Goal: Information Seeking & Learning: Find specific fact

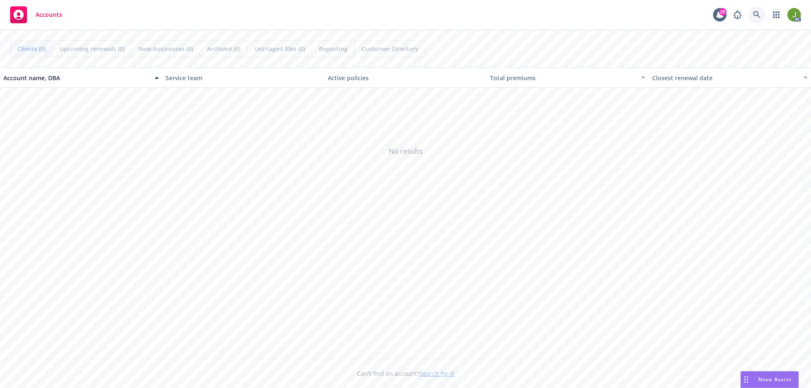
click at [753, 14] on icon at bounding box center [757, 15] width 8 height 8
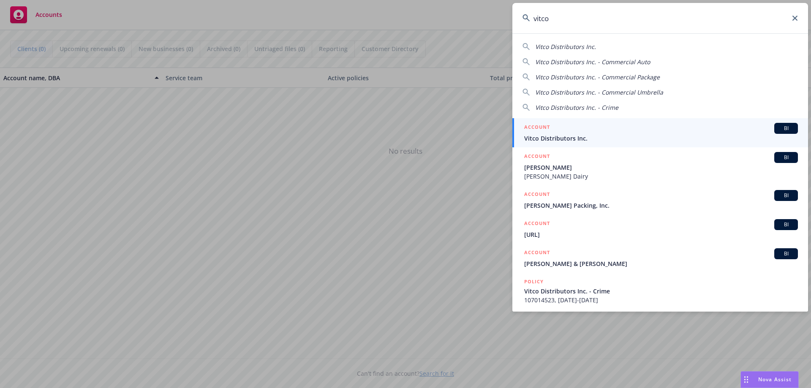
type input "vitco"
click at [572, 138] on span "Vitco Distributors Inc." at bounding box center [661, 138] width 274 height 9
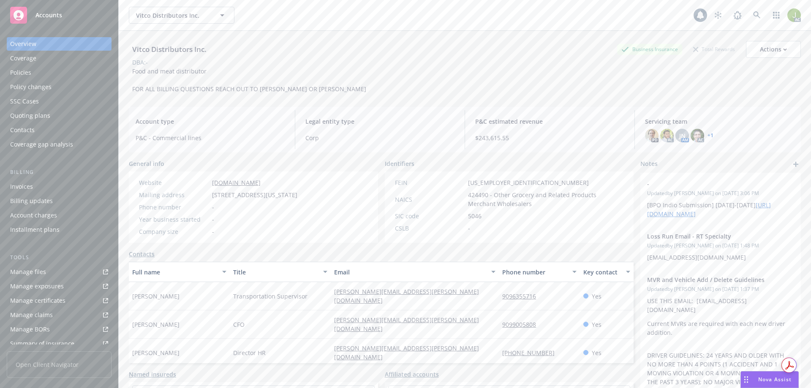
click at [73, 183] on div "Invoices" at bounding box center [59, 187] width 98 height 14
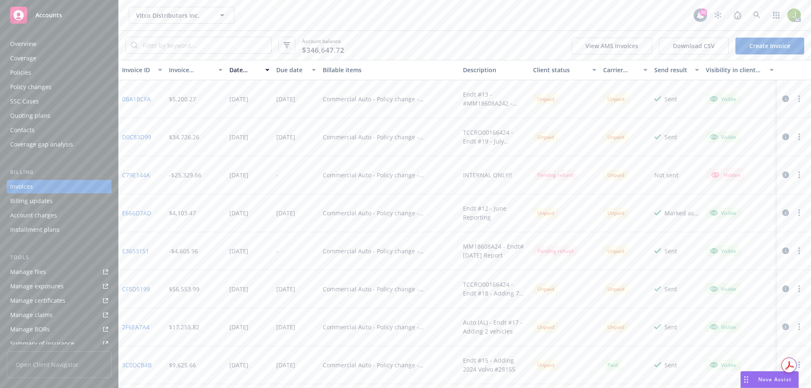
click at [782, 98] on icon "button" at bounding box center [785, 98] width 7 height 7
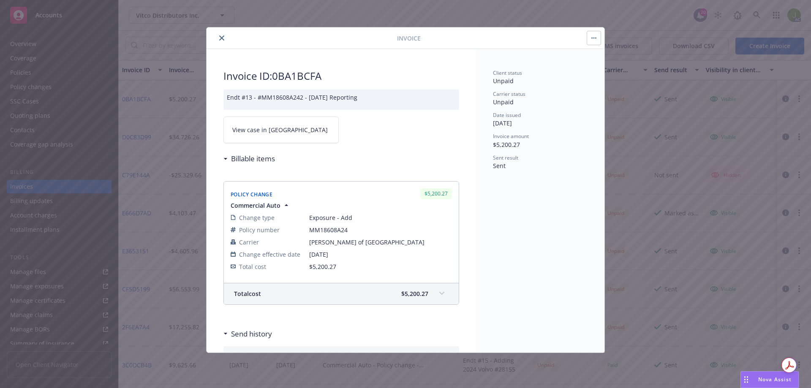
click at [287, 132] on link "View case in [GEOGRAPHIC_DATA]" at bounding box center [280, 130] width 115 height 27
click at [222, 38] on icon "close" at bounding box center [221, 37] width 5 height 5
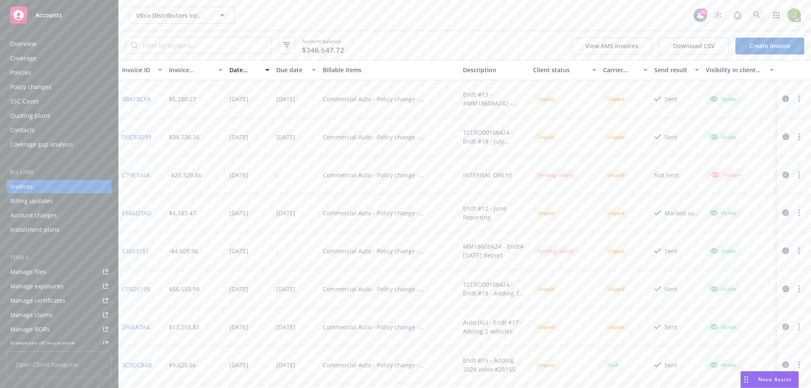
click at [756, 13] on icon at bounding box center [757, 15] width 8 height 8
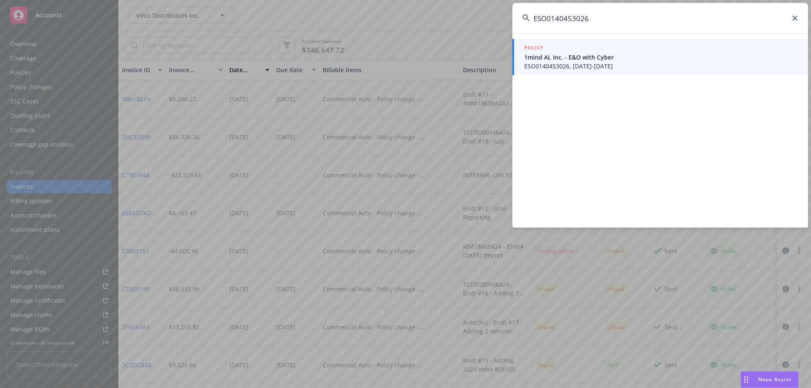
type input "ESO0140453026"
click at [567, 57] on span "1mind AI, Inc. - E&O with Cyber" at bounding box center [661, 57] width 274 height 9
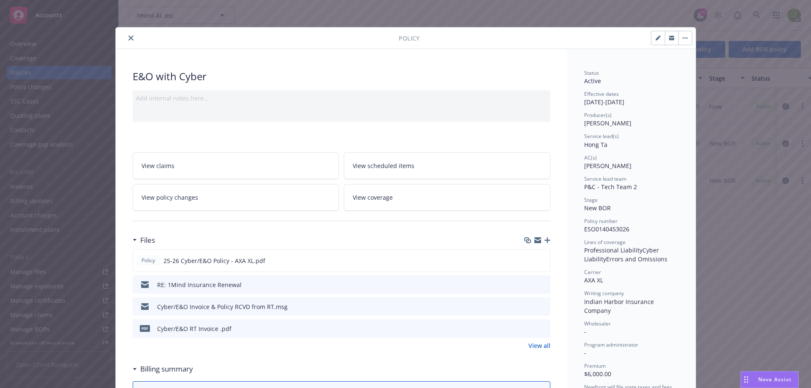
click at [656, 40] on icon "button" at bounding box center [658, 37] width 5 height 5
select select "NEW_BOR"
select select "12"
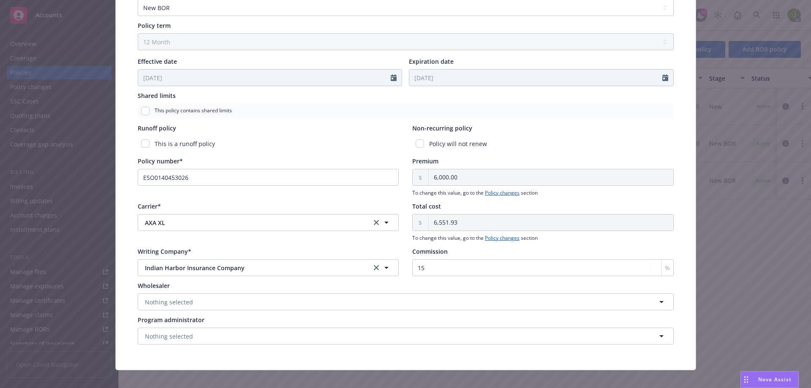
scroll to position [338, 0]
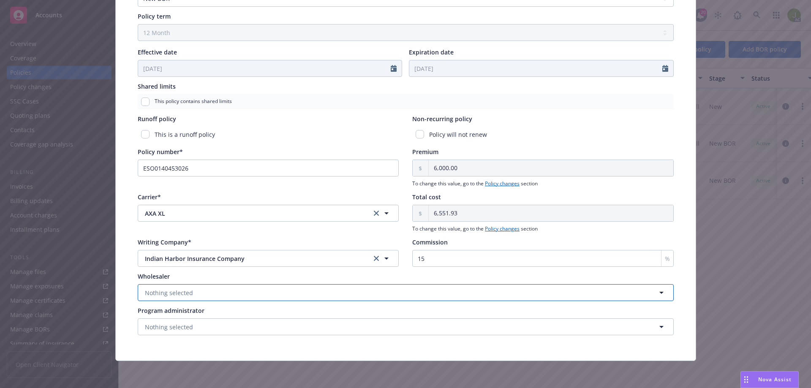
click at [261, 294] on button "Nothing selected" at bounding box center [406, 292] width 536 height 17
type input "rt"
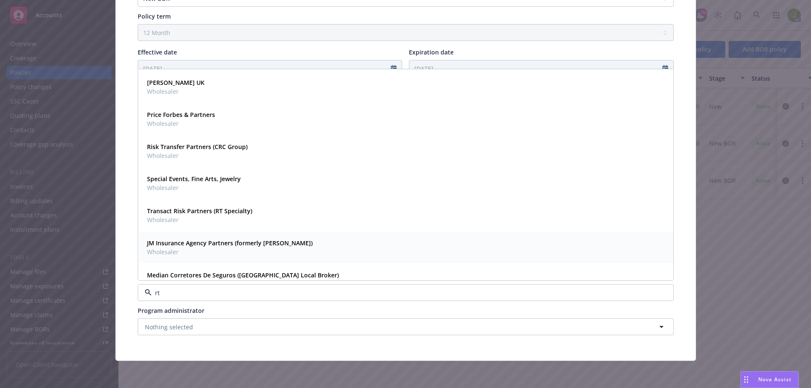
scroll to position [174, 0]
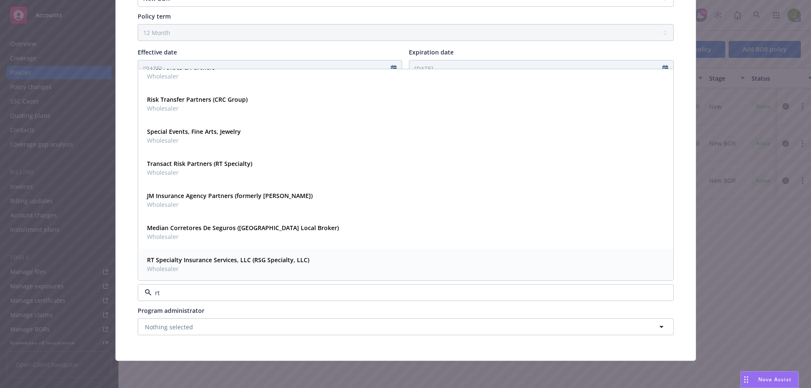
click at [233, 266] on span "Wholesaler" at bounding box center [228, 268] width 162 height 9
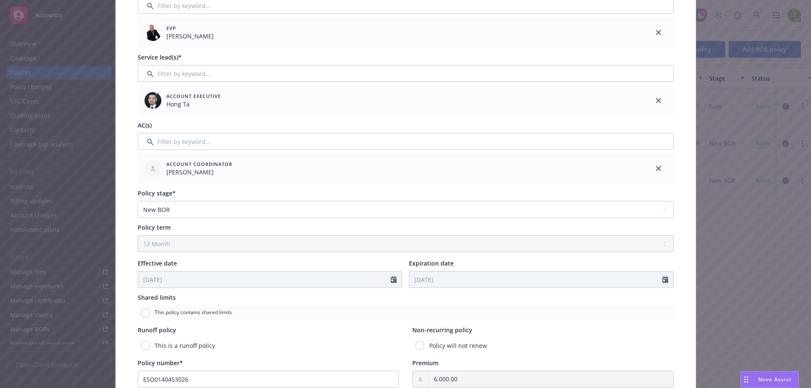
scroll to position [0, 0]
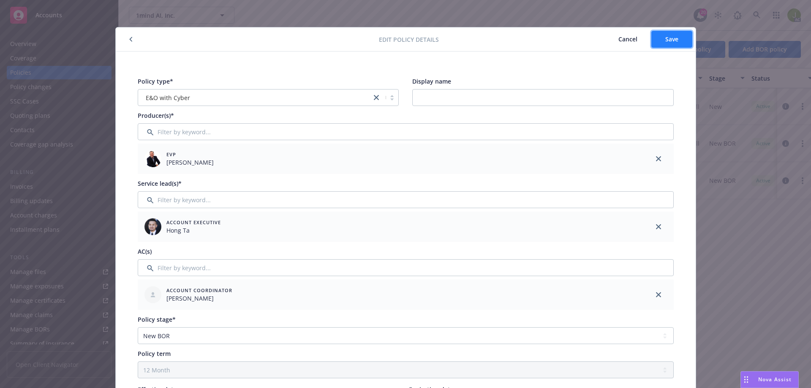
click at [674, 44] on button "Save" at bounding box center [671, 39] width 41 height 17
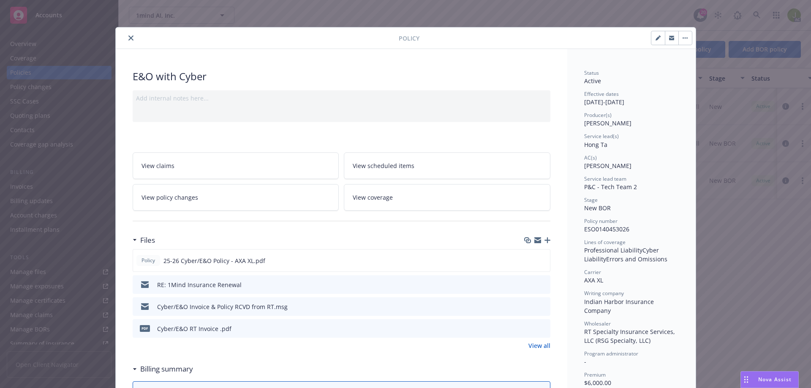
click at [129, 39] on icon "close" at bounding box center [130, 37] width 5 height 5
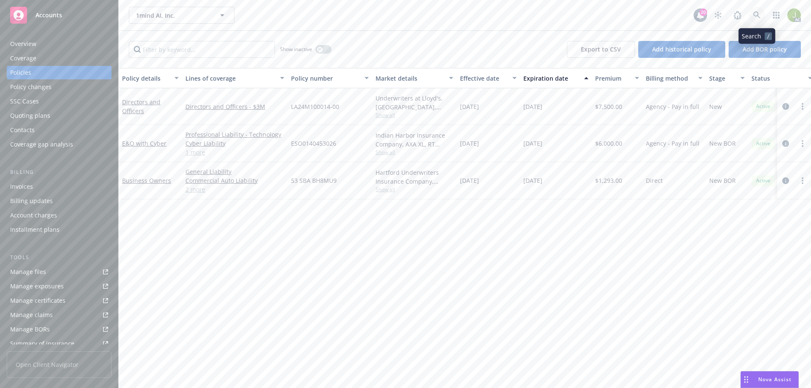
click at [755, 14] on icon at bounding box center [757, 15] width 8 height 8
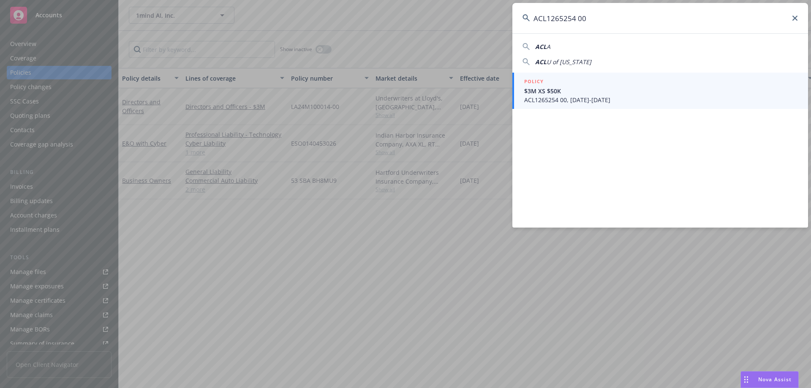
type input "ACL1265254 00"
click at [615, 96] on span "ACL1265254 00, [DATE]-[DATE]" at bounding box center [661, 99] width 274 height 9
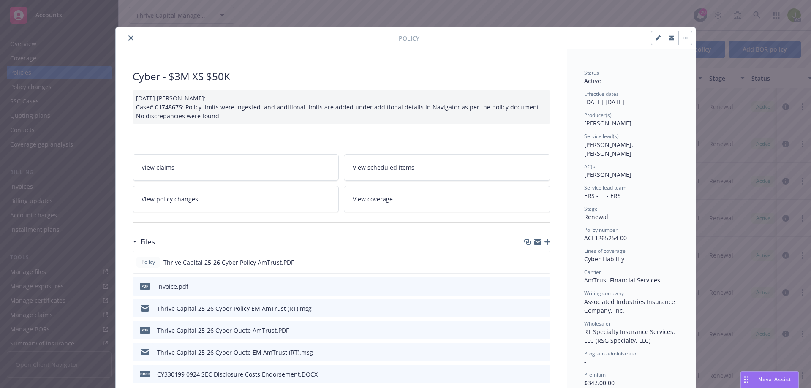
click at [128, 37] on icon "close" at bounding box center [130, 37] width 5 height 5
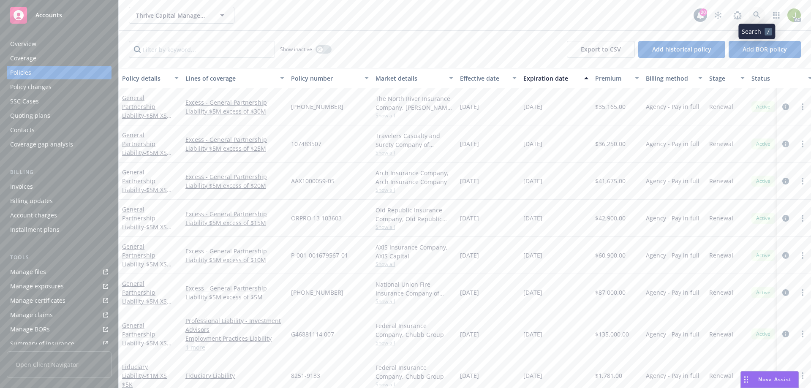
click at [760, 11] on icon at bounding box center [757, 15] width 8 height 8
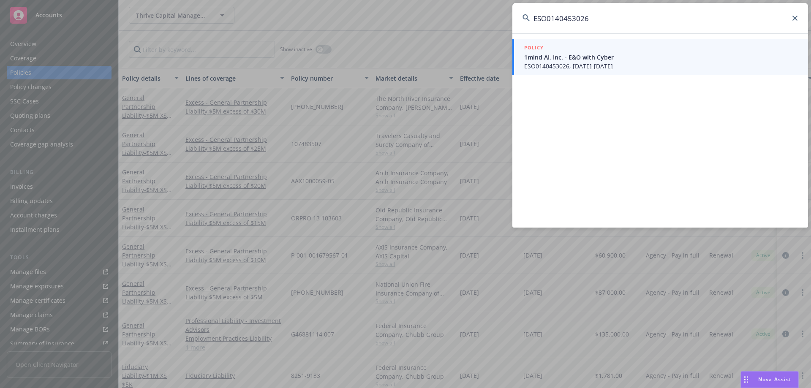
type input "ESO0140453026"
click at [643, 66] on span "ESO0140453026, [DATE]-[DATE]" at bounding box center [661, 66] width 274 height 9
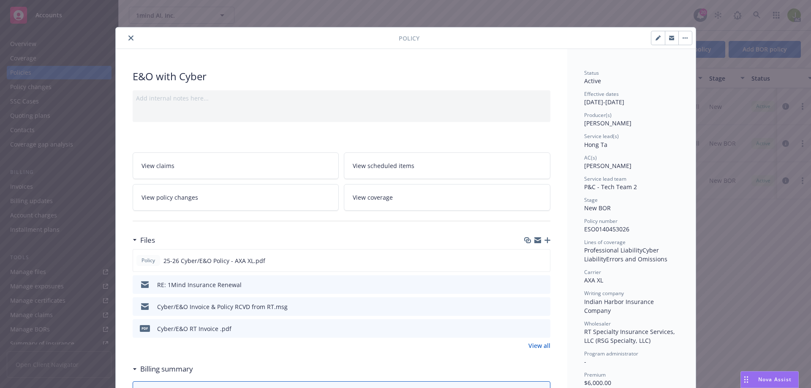
click at [128, 37] on icon "close" at bounding box center [130, 37] width 5 height 5
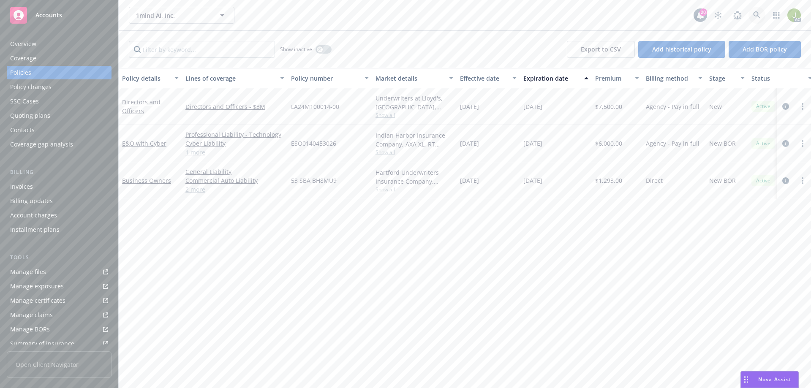
click at [755, 13] on icon at bounding box center [757, 15] width 8 height 8
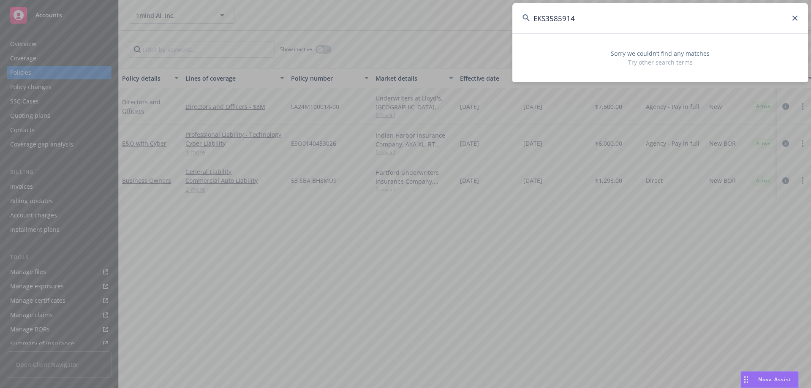
click at [596, 23] on input "EKS3585914" at bounding box center [660, 18] width 296 height 30
drag, startPoint x: 703, startPoint y: 20, endPoint x: 457, endPoint y: 5, distance: 246.7
click at [457, 5] on div "EKS3585914 Sorry we couldn’t find any matches Try other search terms" at bounding box center [405, 194] width 811 height 388
paste input "Alinor Holdings, Inc."
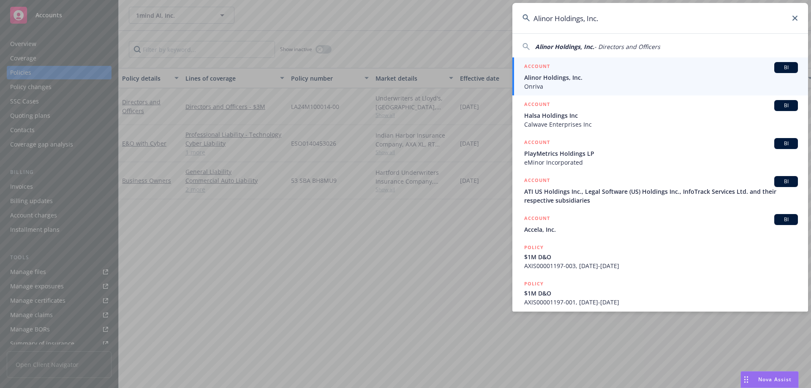
type input "Alinor Holdings, Inc."
click at [569, 73] on div "ACCOUNT BI" at bounding box center [661, 67] width 274 height 11
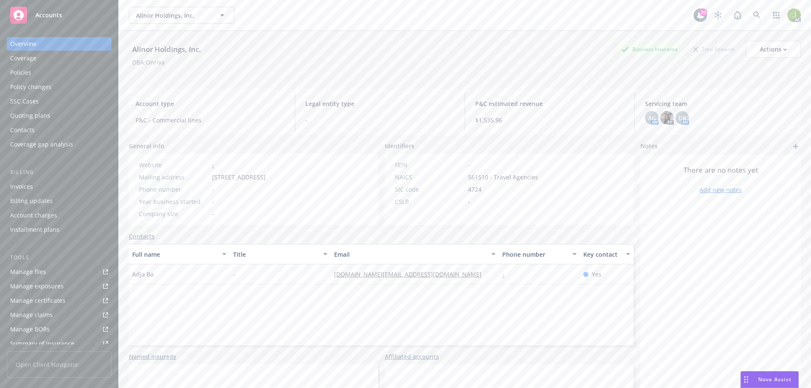
click at [15, 181] on div "Invoices" at bounding box center [21, 187] width 23 height 14
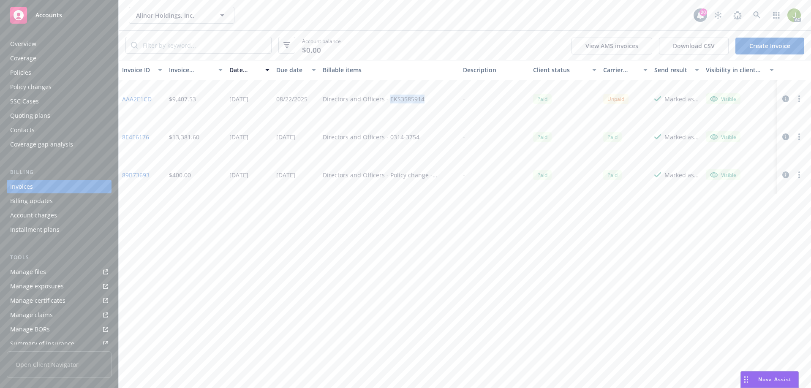
drag, startPoint x: 424, startPoint y: 100, endPoint x: 388, endPoint y: 100, distance: 35.9
click at [388, 100] on div "Directors and Officers - EKS3585914" at bounding box center [389, 99] width 140 height 38
copy div "EKS3585914"
click at [761, 14] on link at bounding box center [757, 15] width 17 height 17
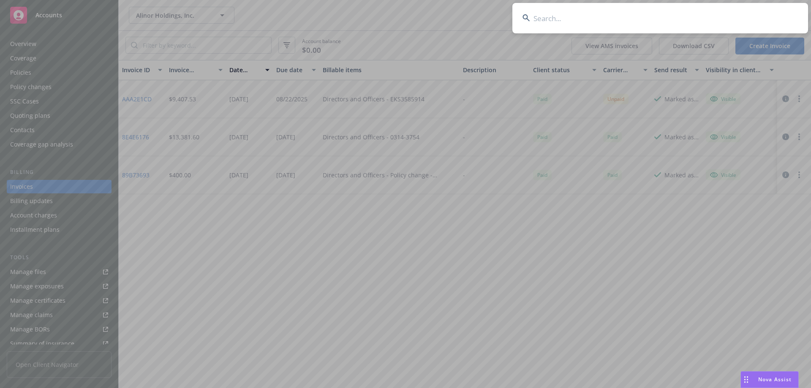
type input "EKS3585914"
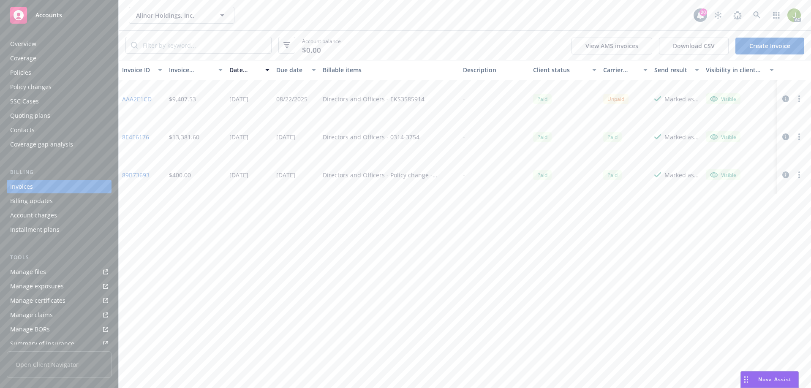
click at [138, 101] on link "AAA2E1CD" at bounding box center [137, 99] width 30 height 9
click at [784, 99] on icon "button" at bounding box center [785, 98] width 7 height 7
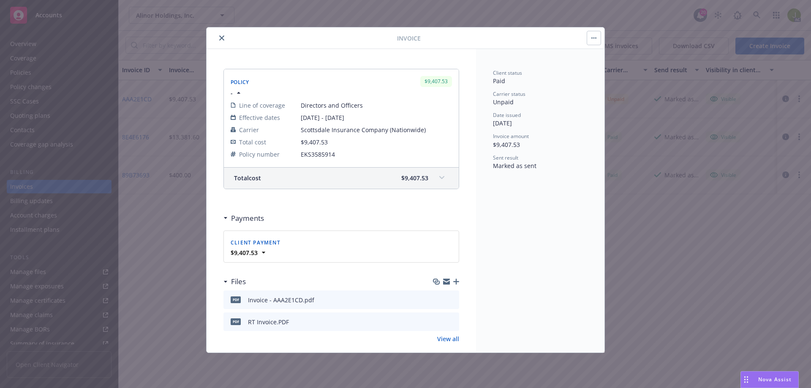
scroll to position [123, 0]
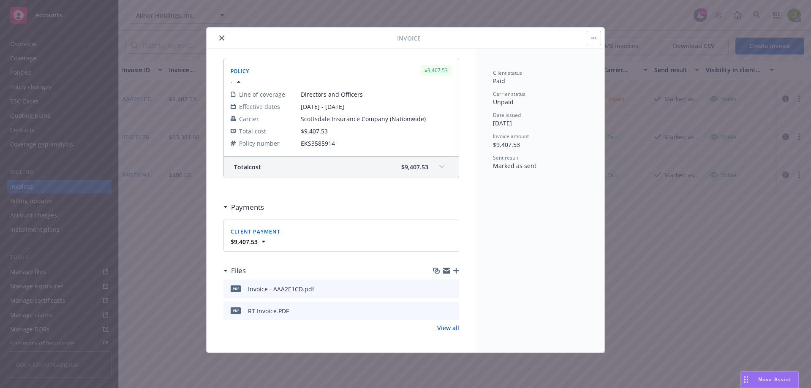
click at [439, 168] on icon at bounding box center [441, 166] width 5 height 3
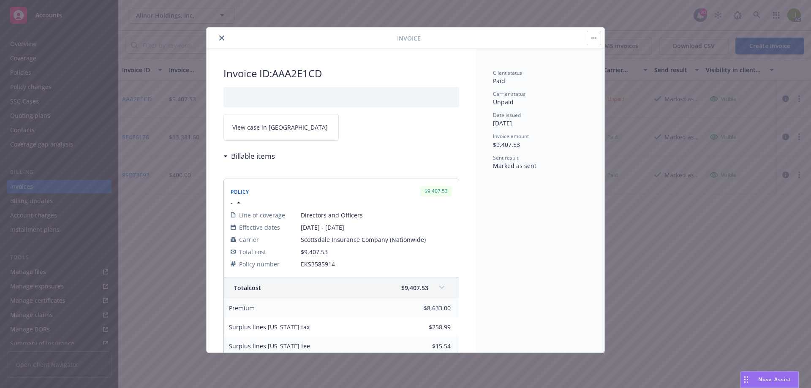
scroll to position [0, 0]
click at [221, 36] on icon "close" at bounding box center [221, 37] width 5 height 5
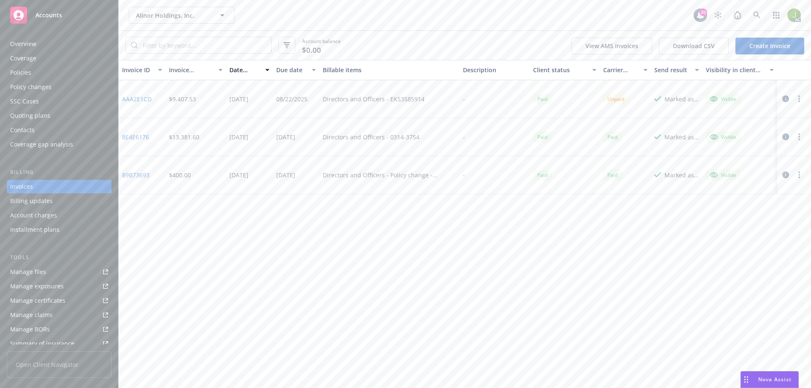
click at [799, 98] on icon "button" at bounding box center [799, 98] width 2 height 7
click at [466, 95] on div "-" at bounding box center [495, 99] width 70 height 38
click at [424, 98] on div "Directors and Officers - EKS3585914" at bounding box center [389, 99] width 140 height 38
click at [67, 71] on div "Policies" at bounding box center [59, 73] width 98 height 14
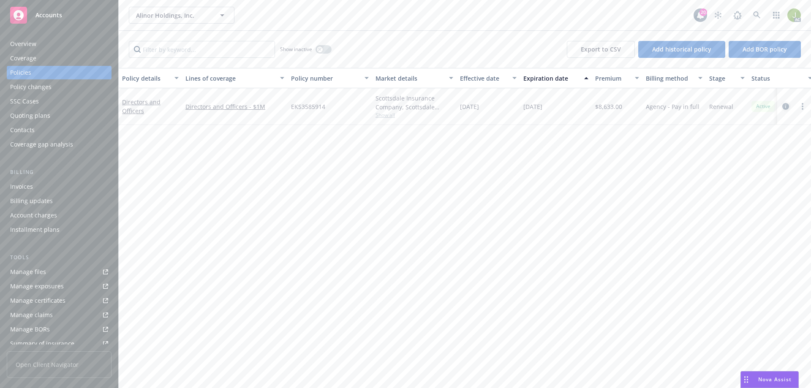
click at [785, 108] on icon "circleInformation" at bounding box center [785, 106] width 7 height 7
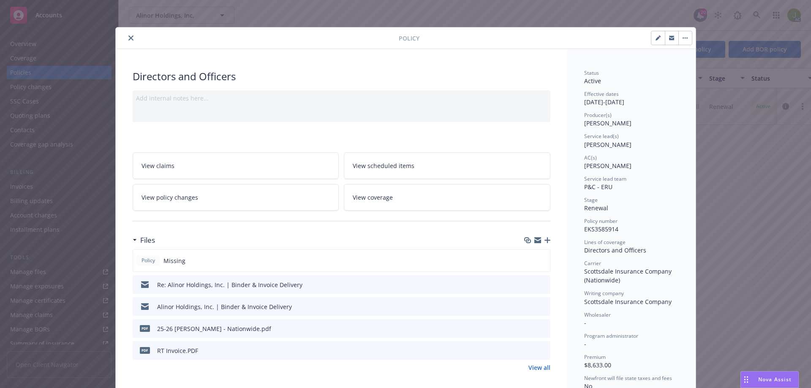
click at [129, 40] on icon "close" at bounding box center [130, 37] width 5 height 5
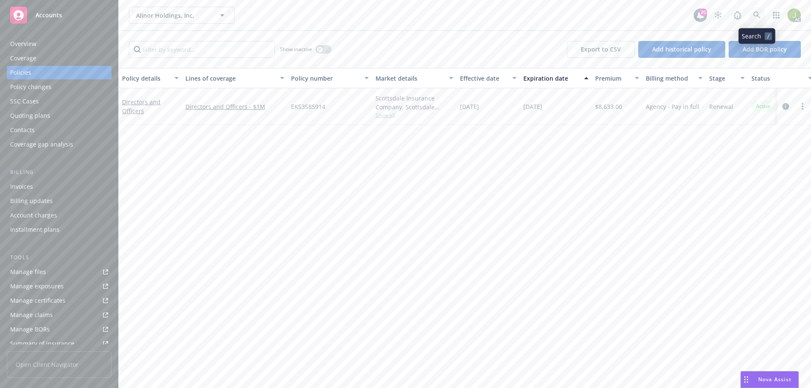
click at [755, 16] on icon at bounding box center [757, 15] width 8 height 8
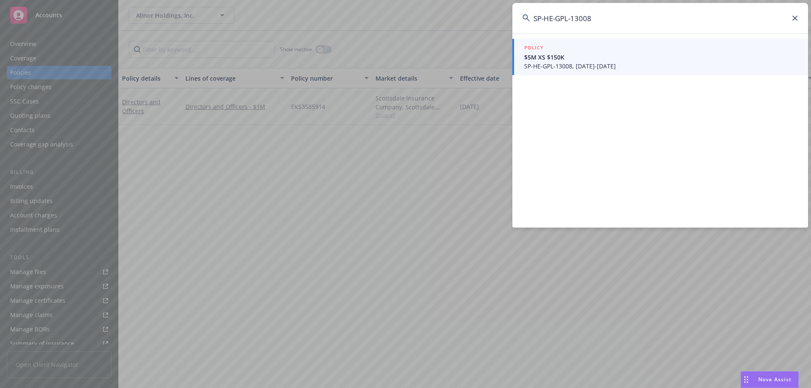
type input "SP-HE-GPL-13008"
click at [557, 59] on span "$5M XS $150K" at bounding box center [661, 57] width 274 height 9
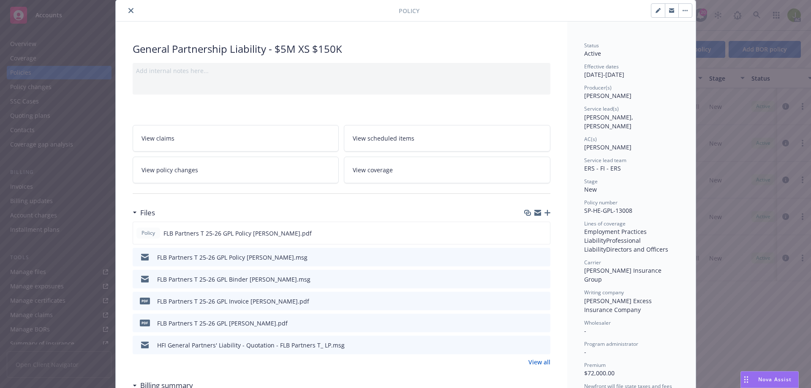
scroll to position [42, 0]
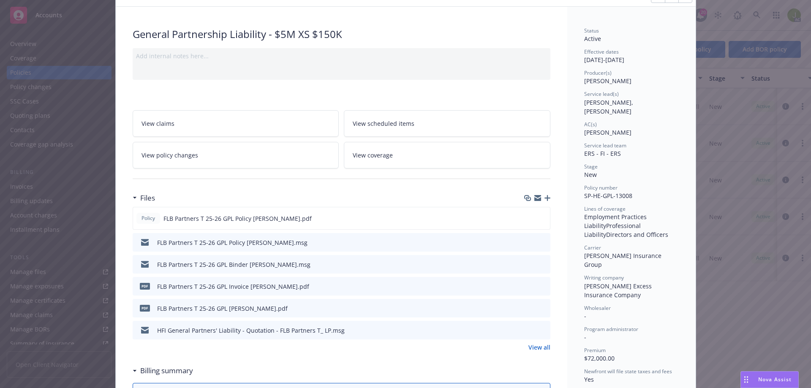
click at [539, 285] on icon "preview file" at bounding box center [543, 286] width 8 height 6
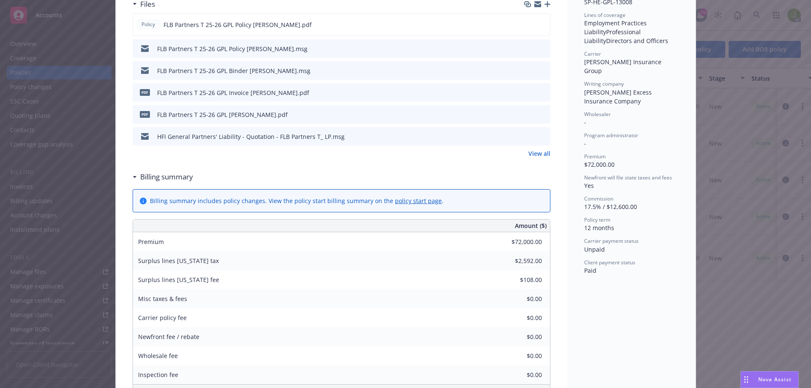
scroll to position [253, 0]
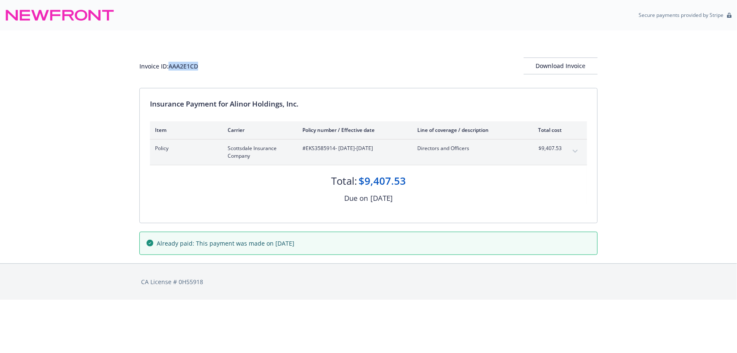
drag, startPoint x: 203, startPoint y: 67, endPoint x: 170, endPoint y: 66, distance: 32.5
click at [170, 66] on div "Invoice ID: AAA2E1CD Download Invoice" at bounding box center [368, 65] width 458 height 17
copy div "AAA2E1CD"
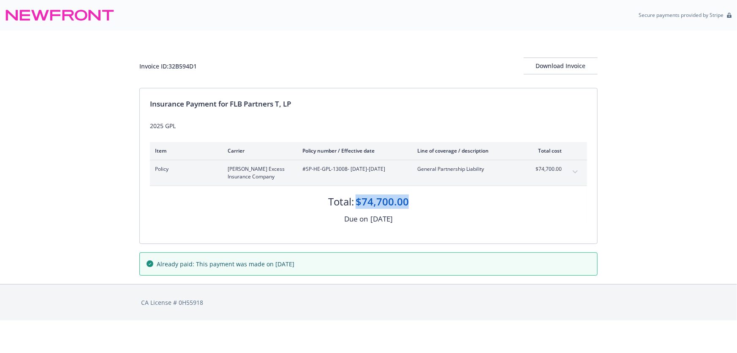
drag, startPoint x: 415, startPoint y: 198, endPoint x: 355, endPoint y: 199, distance: 60.0
click at [355, 199] on div "Total: $74,700.00" at bounding box center [368, 197] width 437 height 23
copy div "$74,700.00"
